Goal: Information Seeking & Learning: Learn about a topic

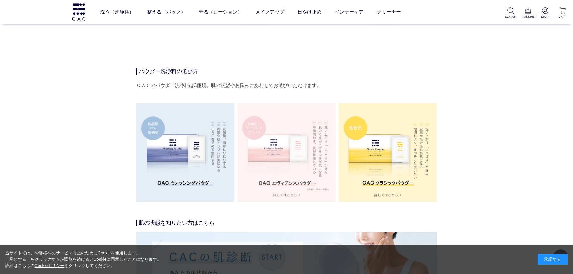
scroll to position [1053, 0]
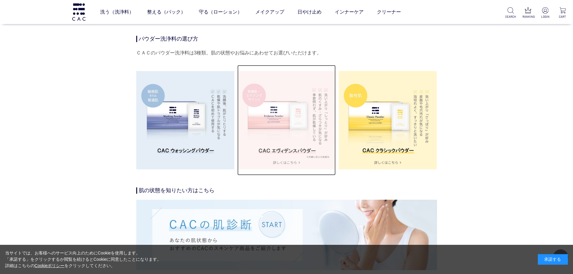
click at [284, 151] on img at bounding box center [286, 120] width 98 height 98
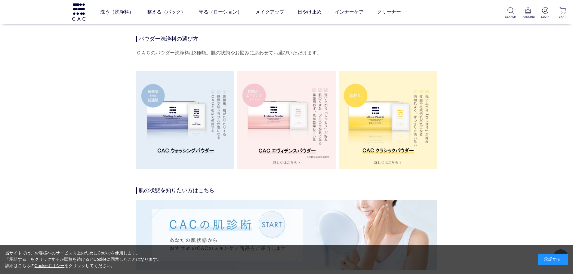
click at [186, 142] on img at bounding box center [185, 120] width 98 height 98
click at [180, 123] on img at bounding box center [185, 120] width 98 height 98
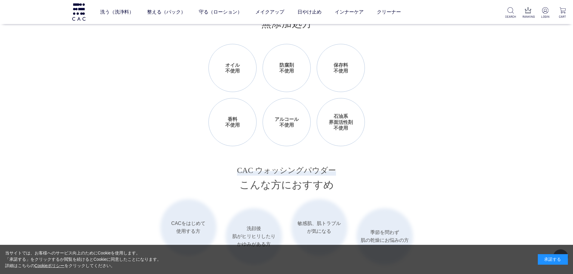
scroll to position [722, 0]
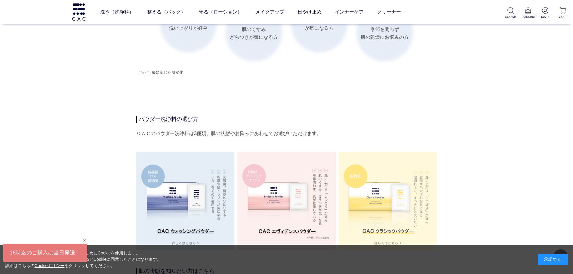
scroll to position [933, 0]
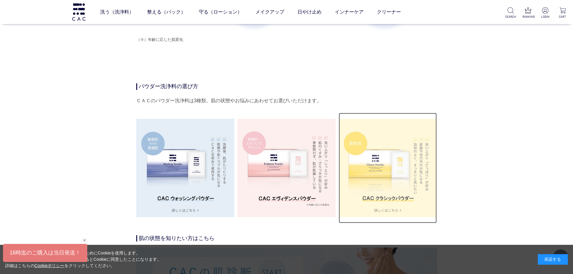
click at [394, 160] on img at bounding box center [388, 168] width 98 height 98
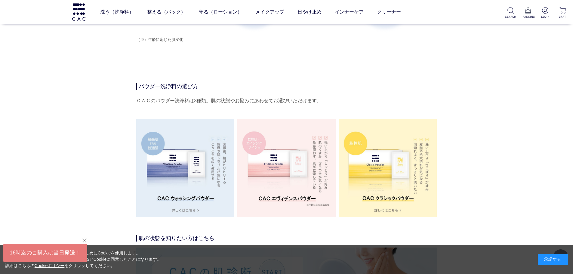
click at [307, 142] on img at bounding box center [286, 168] width 98 height 98
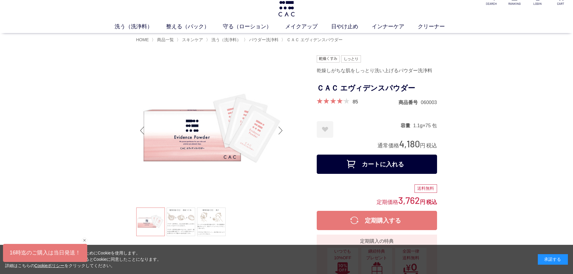
scroll to position [0, 0]
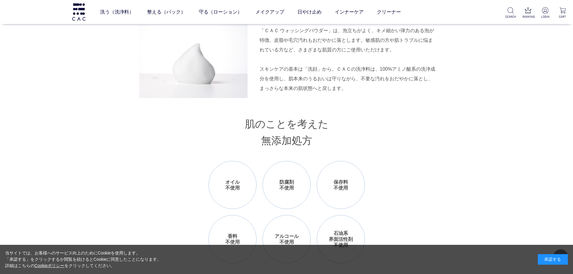
scroll to position [542, 0]
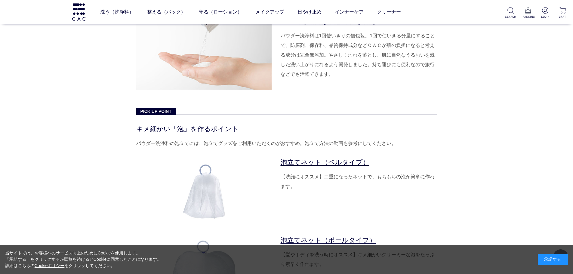
scroll to position [1925, 0]
